Goal: Entertainment & Leisure: Consume media (video, audio)

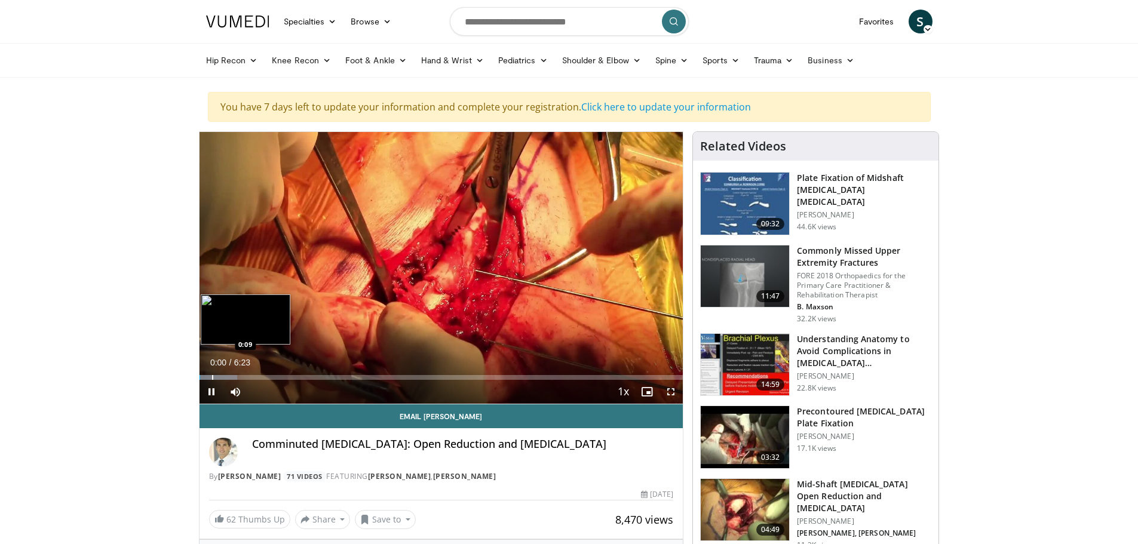
click at [212, 377] on div "Progress Bar" at bounding box center [212, 377] width 1 height 5
click at [222, 377] on div "Progress Bar" at bounding box center [222, 377] width 1 height 5
click at [229, 377] on div "Progress Bar" at bounding box center [229, 377] width 1 height 5
click at [245, 377] on div "Progress Bar" at bounding box center [245, 377] width 1 height 5
click at [262, 379] on div "Progress Bar" at bounding box center [262, 377] width 1 height 5
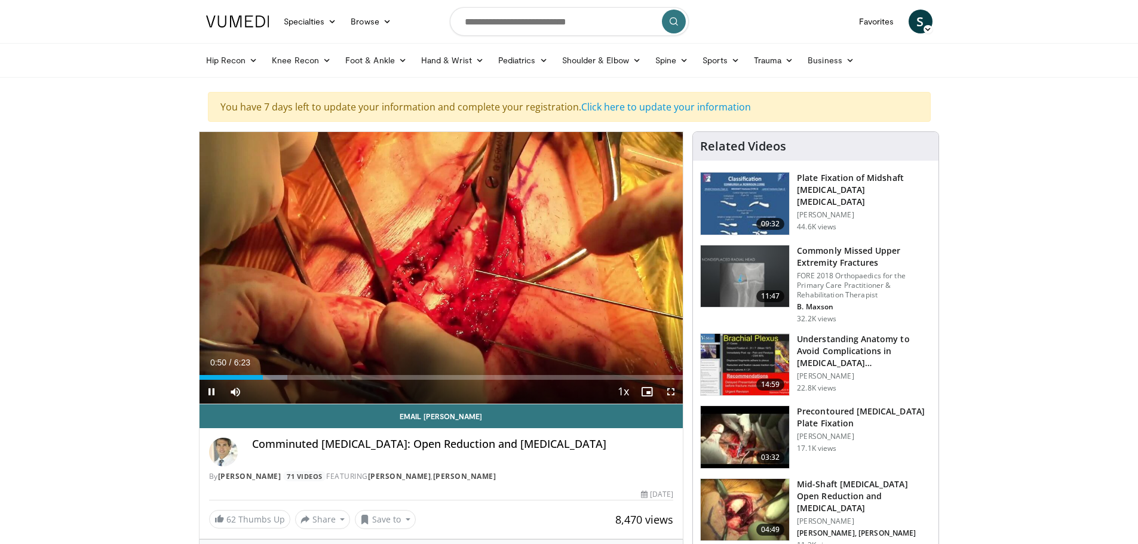
click at [276, 380] on div "Current Time 0:50 / Duration 6:23 Pause Skip Backward Skip Forward Mute 0% Load…" at bounding box center [441, 392] width 484 height 24
click at [274, 378] on div "Progress Bar" at bounding box center [274, 377] width 1 height 5
click at [285, 379] on div "Progress Bar" at bounding box center [284, 377] width 1 height 5
click at [322, 375] on div "Progress Bar" at bounding box center [321, 377] width 1 height 5
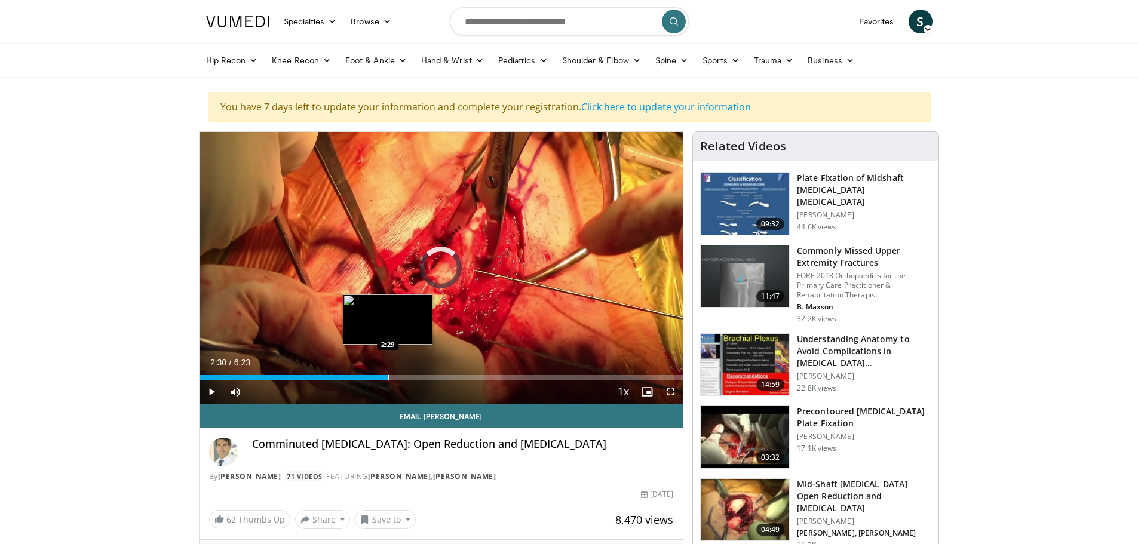
click at [389, 376] on div "Progress Bar" at bounding box center [388, 377] width 1 height 5
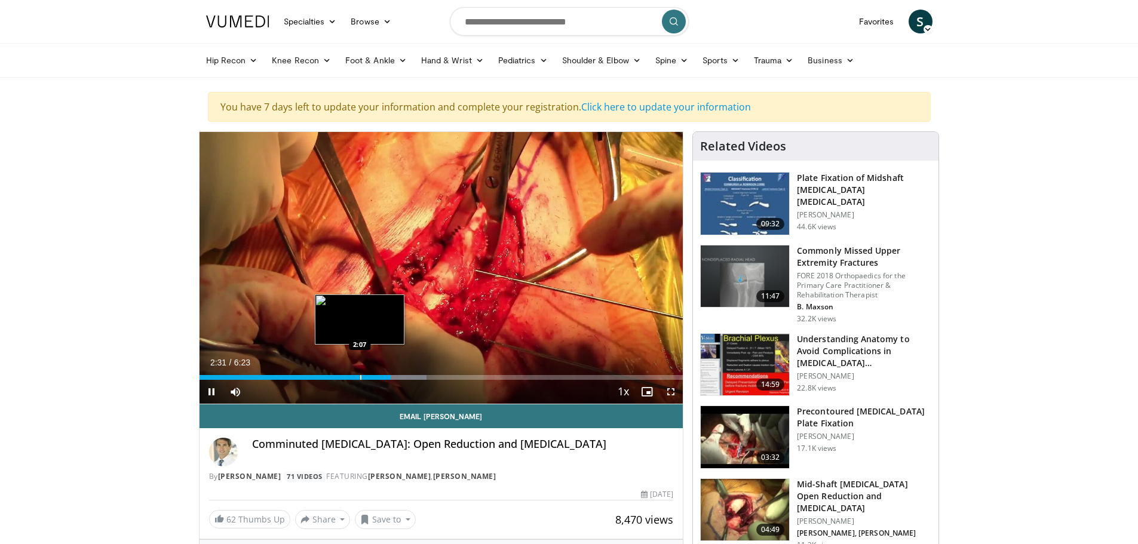
click at [361, 376] on div "Progress Bar" at bounding box center [360, 377] width 1 height 5
click at [385, 375] on div "Progress Bar" at bounding box center [385, 377] width 1 height 5
click at [400, 379] on div "Progress Bar" at bounding box center [400, 377] width 1 height 5
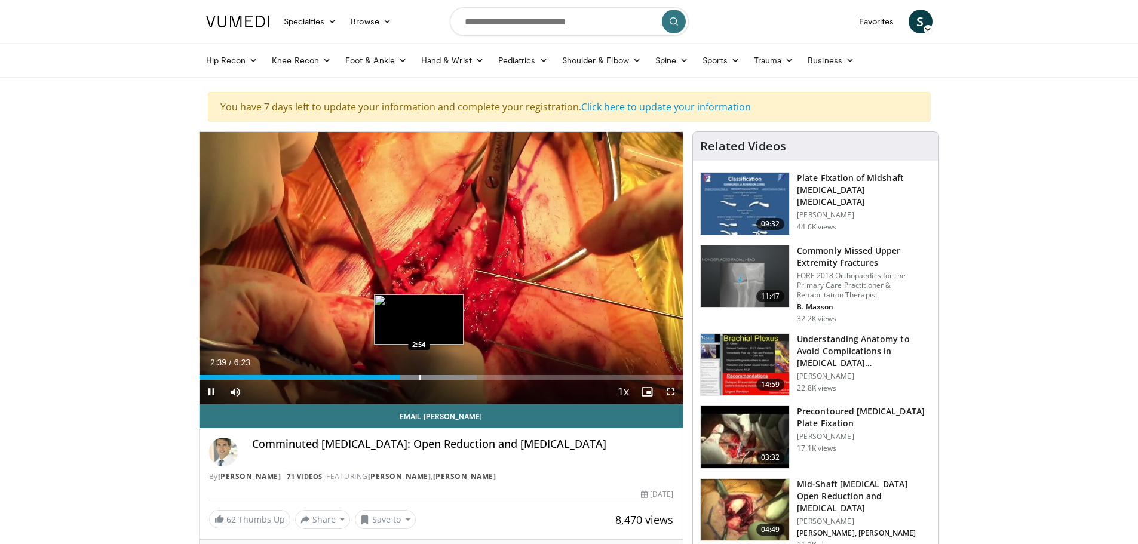
click at [420, 379] on div "Progress Bar" at bounding box center [419, 377] width 1 height 5
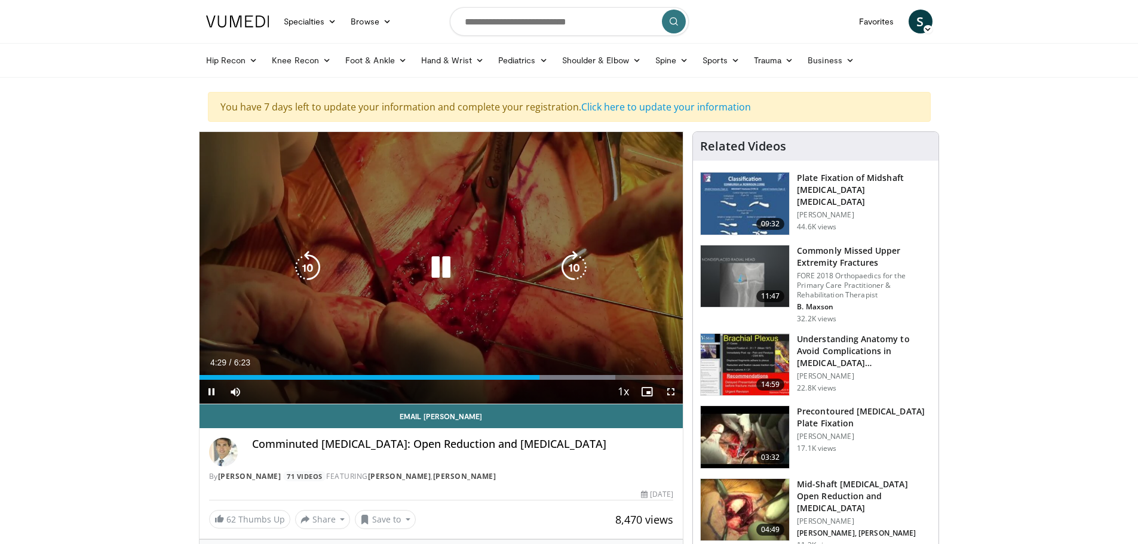
click at [578, 265] on icon "Video Player" at bounding box center [573, 267] width 33 height 33
click at [582, 274] on icon "Video Player" at bounding box center [573, 267] width 33 height 33
click at [308, 259] on icon "Video Player" at bounding box center [307, 267] width 33 height 33
click at [303, 272] on icon "Video Player" at bounding box center [307, 267] width 33 height 33
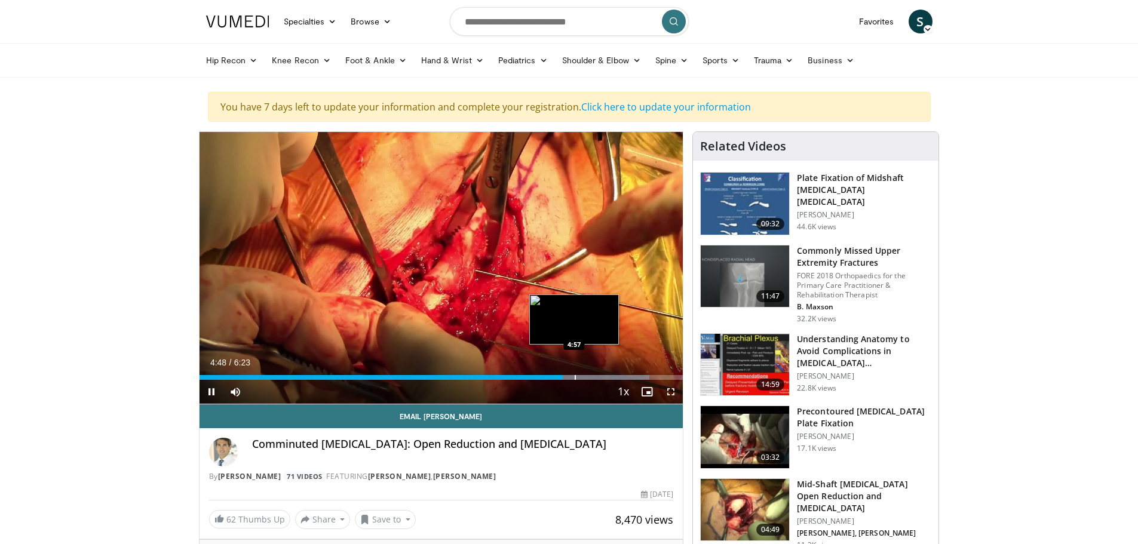
click at [575, 376] on div "Progress Bar" at bounding box center [575, 377] width 1 height 5
click at [596, 375] on div "Progress Bar" at bounding box center [596, 377] width 1 height 5
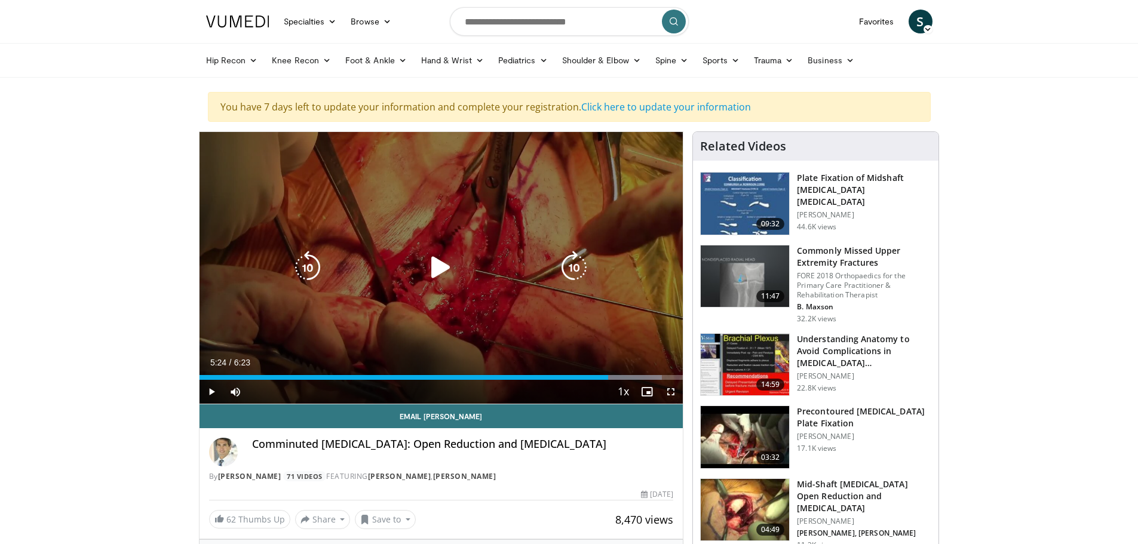
click at [608, 373] on div "Loaded : 95.60% 5:24 5:20" at bounding box center [441, 374] width 484 height 11
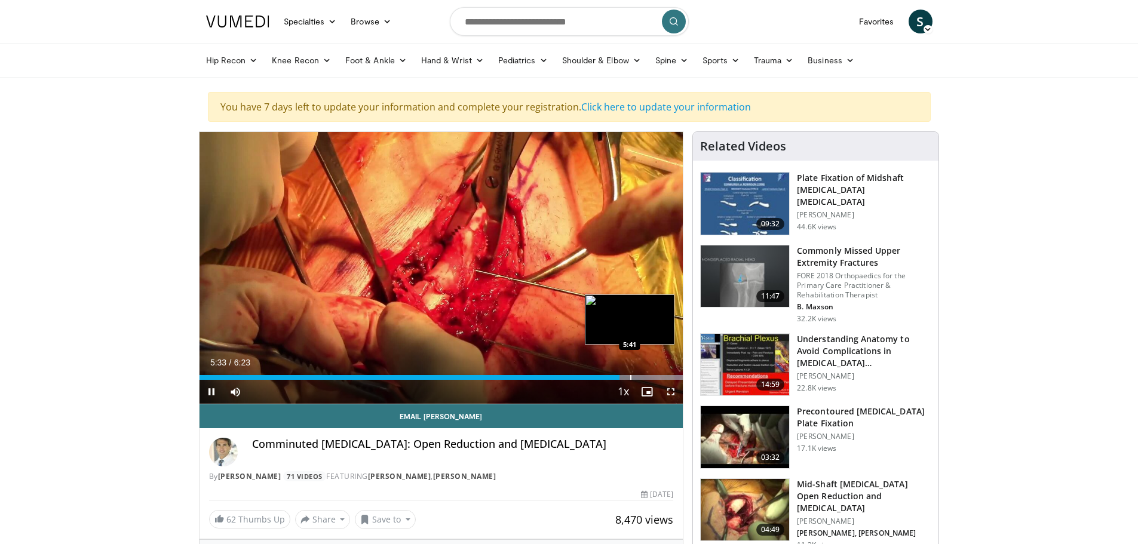
click at [630, 377] on div "Progress Bar" at bounding box center [630, 377] width 1 height 5
click at [649, 373] on div "Loaded : 100.00% 5:41 5:53" at bounding box center [441, 374] width 484 height 11
